Goal: Check status: Check status

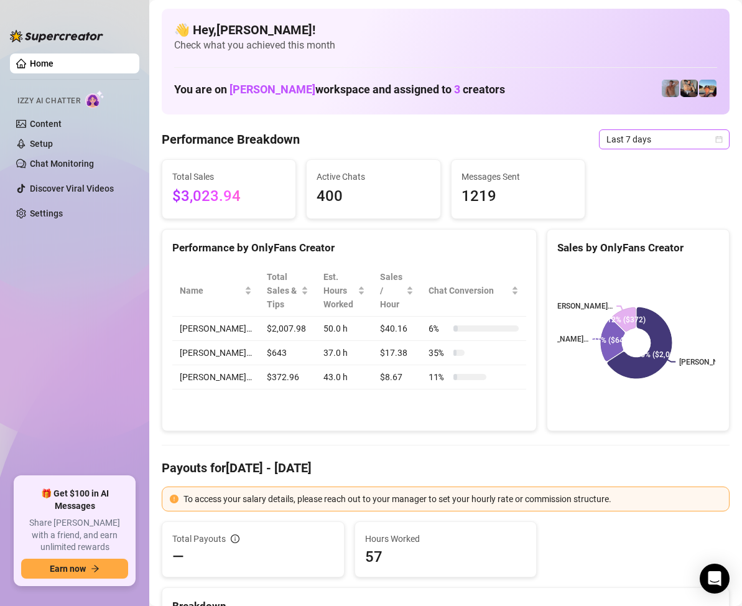
click at [678, 141] on span "Last 7 days" at bounding box center [664, 139] width 116 height 19
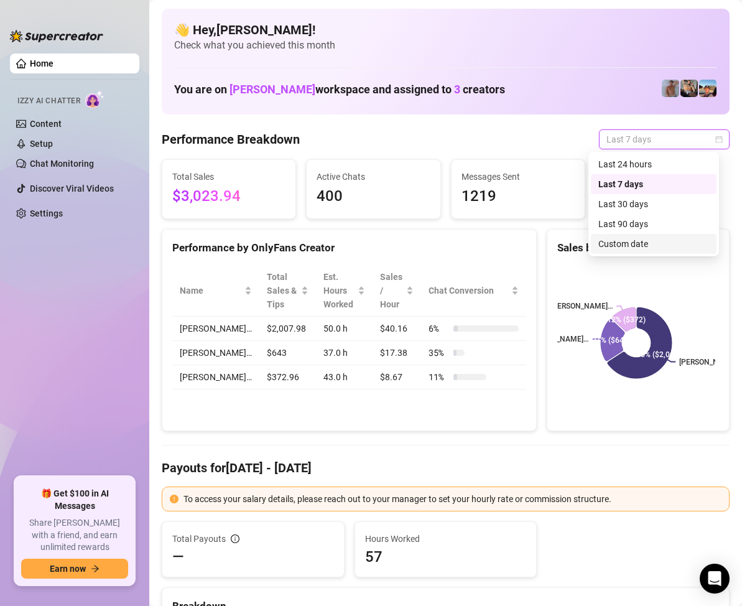
click at [641, 244] on div "Custom date" at bounding box center [653, 244] width 111 height 14
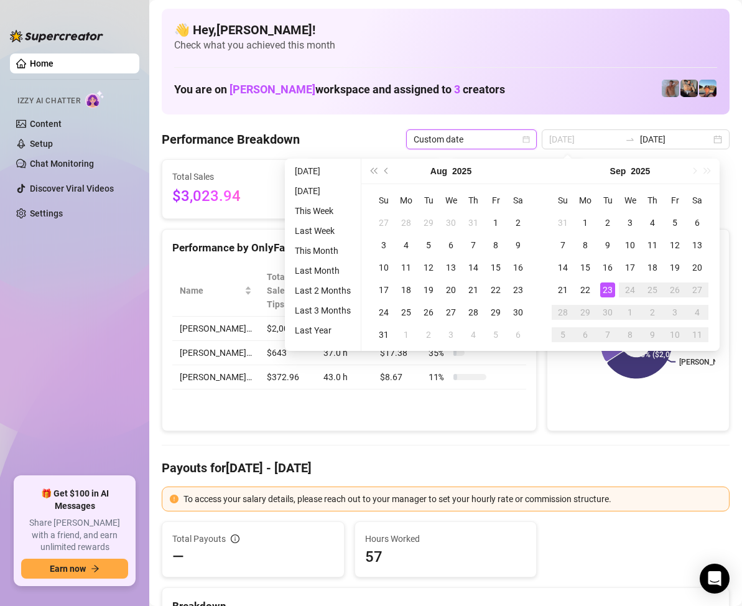
type input "[DATE]"
click at [610, 293] on div "23" at bounding box center [607, 289] width 15 height 15
click at [610, 289] on div "23" at bounding box center [607, 289] width 15 height 15
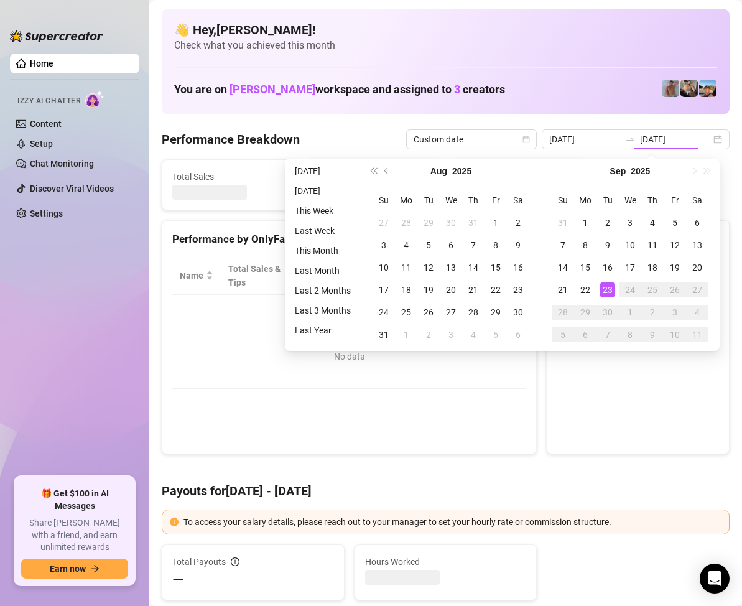
type input "[DATE]"
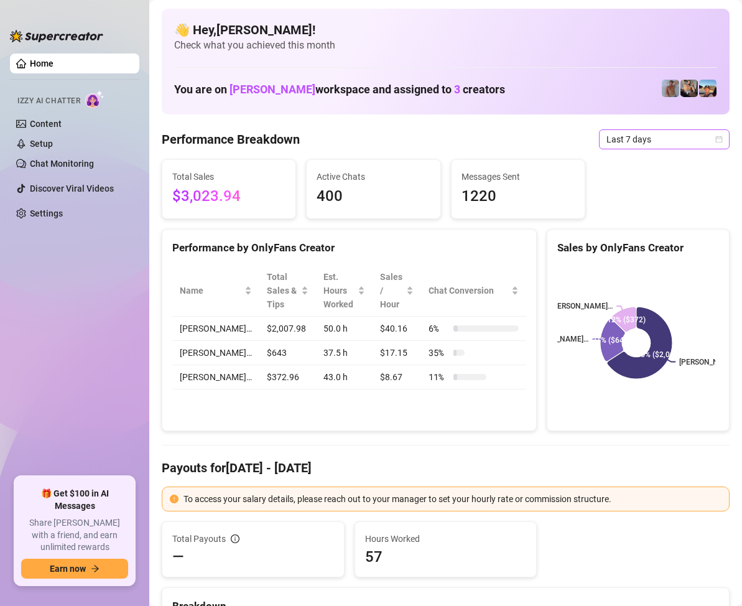
click at [715, 138] on icon "calendar" at bounding box center [718, 139] width 7 height 7
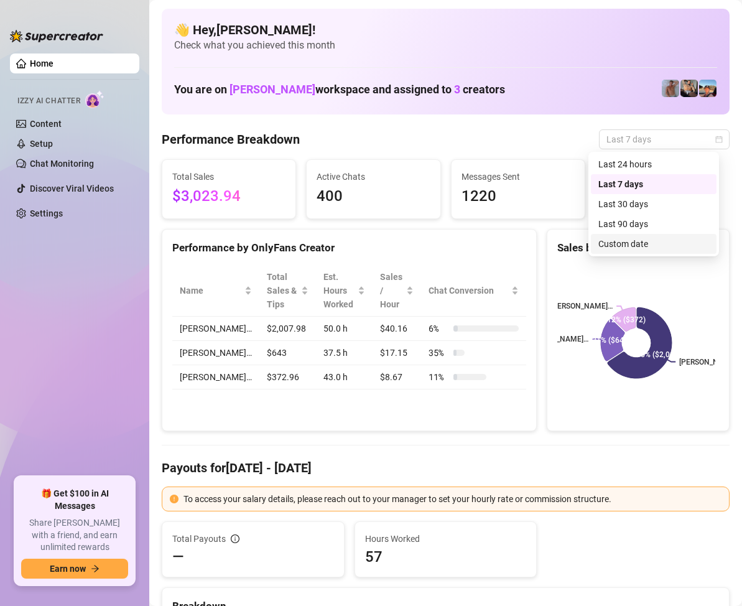
click at [639, 238] on div "Custom date" at bounding box center [653, 244] width 111 height 14
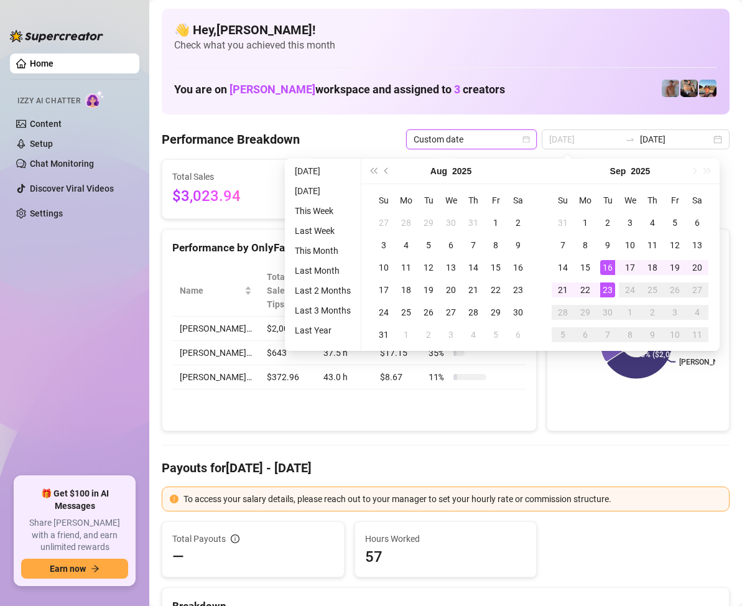
type input "[DATE]"
click at [606, 285] on div "23" at bounding box center [607, 289] width 15 height 15
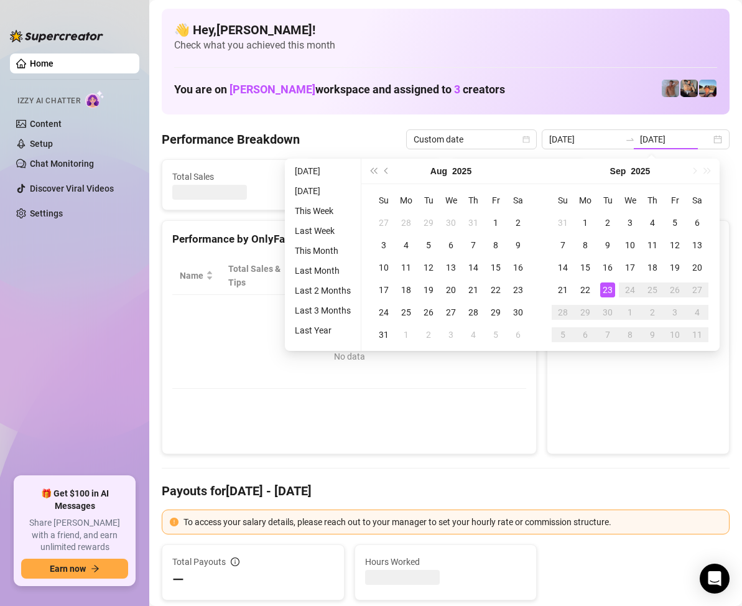
type input "[DATE]"
